Goal: Check status: Check status

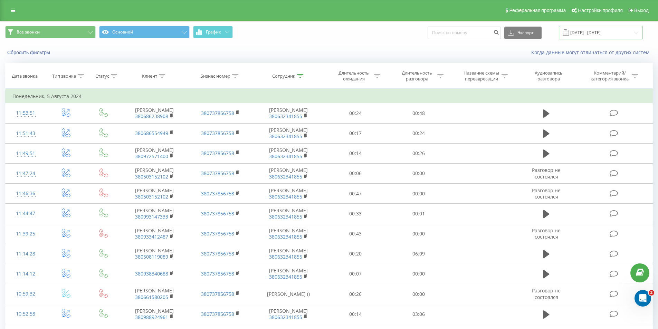
click at [623, 30] on input "[DATE] - [DATE]" at bounding box center [601, 32] width 84 height 13
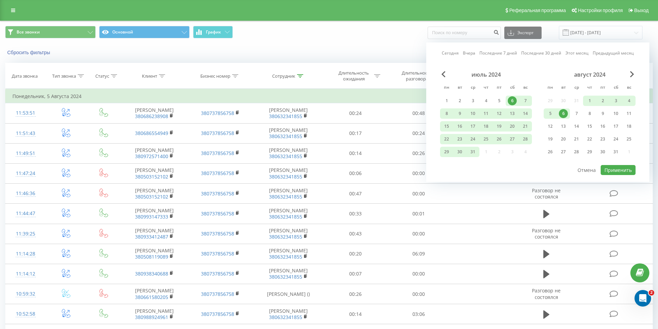
drag, startPoint x: 628, startPoint y: 70, endPoint x: 639, endPoint y: 75, distance: 11.9
click at [634, 72] on div "Сегодня Вчера Последние 7 дней Последние 30 дней Этот месяц Предыдущий месяц ию…" at bounding box center [537, 111] width 223 height 139
click at [638, 75] on div "Сегодня Вчера Последние 7 дней Последние 30 дней Этот месяц Предыдущий месяц ию…" at bounding box center [537, 111] width 223 height 139
click at [632, 71] on div "Сегодня Вчера Последние 7 дней Последние 30 дней Этот месяц Предыдущий месяц ию…" at bounding box center [537, 111] width 223 height 139
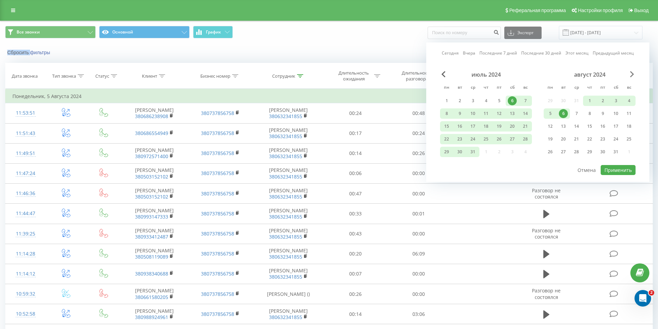
click at [632, 74] on span "Next Month" at bounding box center [632, 74] width 4 height 6
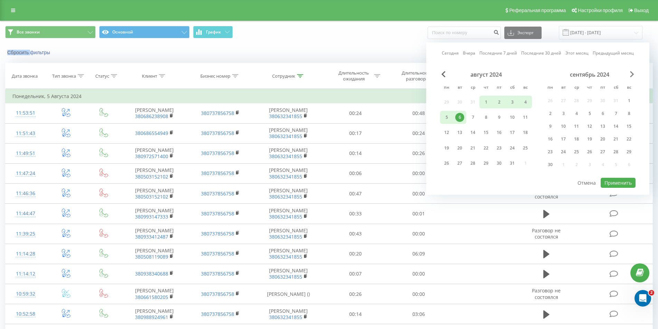
click at [632, 74] on span "Next Month" at bounding box center [632, 74] width 4 height 6
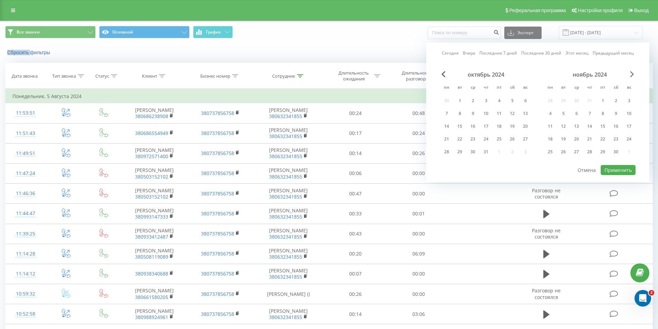
click at [632, 74] on span "Next Month" at bounding box center [632, 74] width 4 height 6
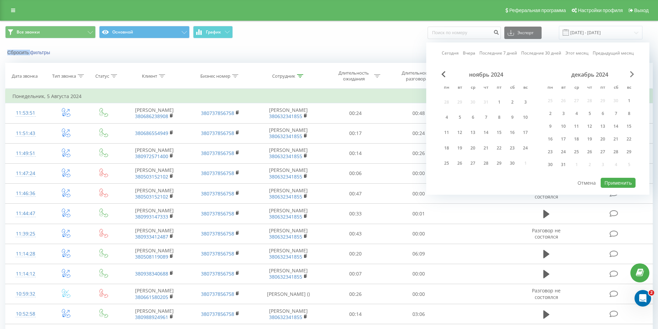
click at [632, 74] on span "Next Month" at bounding box center [632, 74] width 4 height 6
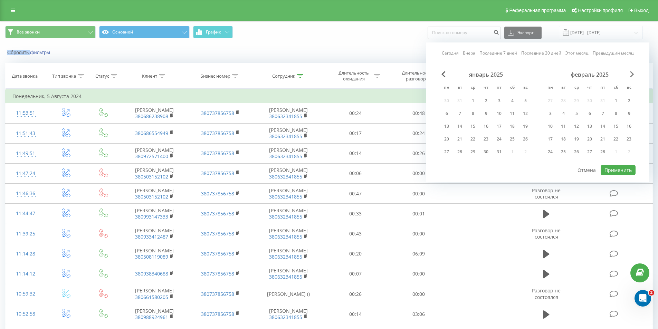
click at [632, 74] on span "Next Month" at bounding box center [632, 74] width 4 height 6
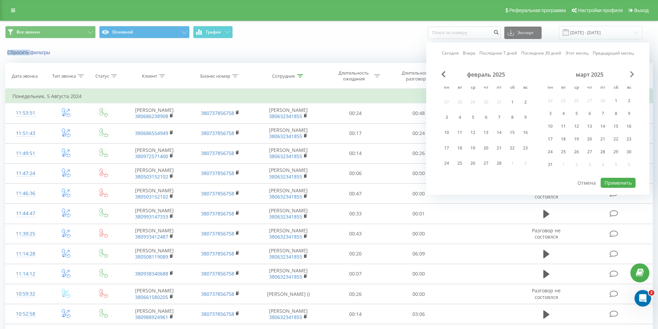
click at [632, 74] on span "Next Month" at bounding box center [632, 74] width 4 height 6
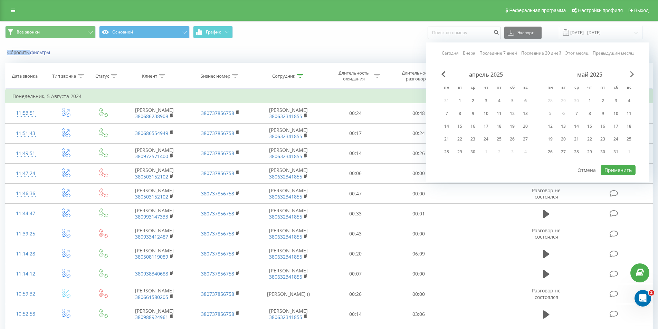
click at [632, 74] on span "Next Month" at bounding box center [632, 74] width 4 height 6
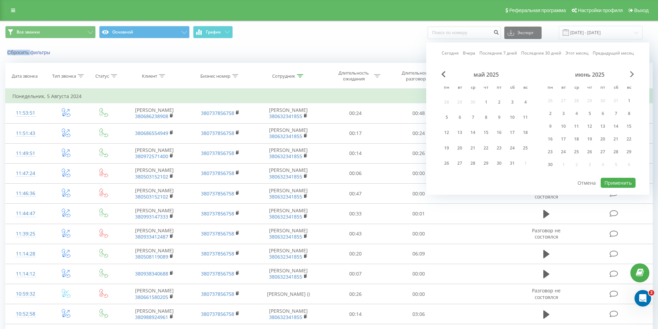
click at [632, 74] on span "Next Month" at bounding box center [632, 74] width 4 height 6
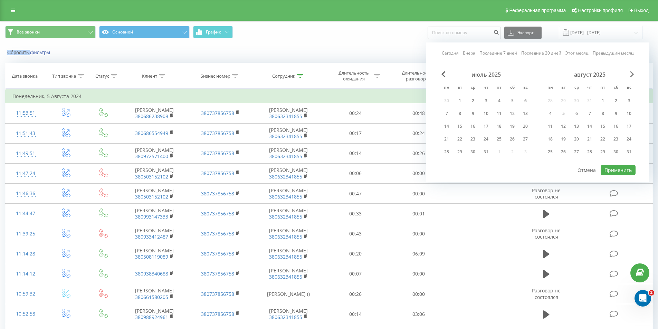
click at [632, 74] on span "Next Month" at bounding box center [632, 74] width 4 height 6
click at [445, 139] on div "22" at bounding box center [446, 139] width 9 height 9
click at [617, 171] on button "Применить" at bounding box center [617, 170] width 35 height 10
type input "[DATE] - [DATE]"
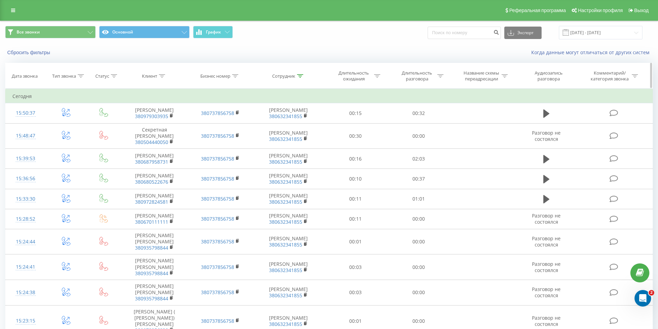
click at [299, 76] on icon at bounding box center [300, 75] width 6 height 3
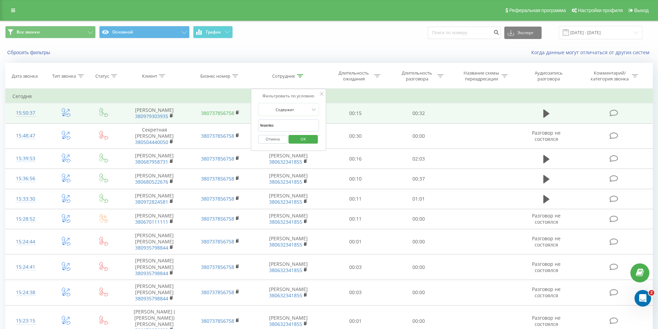
drag, startPoint x: 287, startPoint y: 123, endPoint x: 212, endPoint y: 114, distance: 75.5
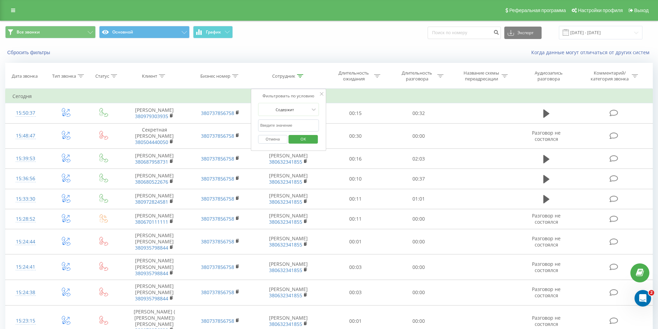
click at [303, 128] on input "text" at bounding box center [288, 125] width 61 height 12
type input "los"
click at [301, 139] on span "OK" at bounding box center [302, 139] width 19 height 11
